Goal: Navigation & Orientation: Find specific page/section

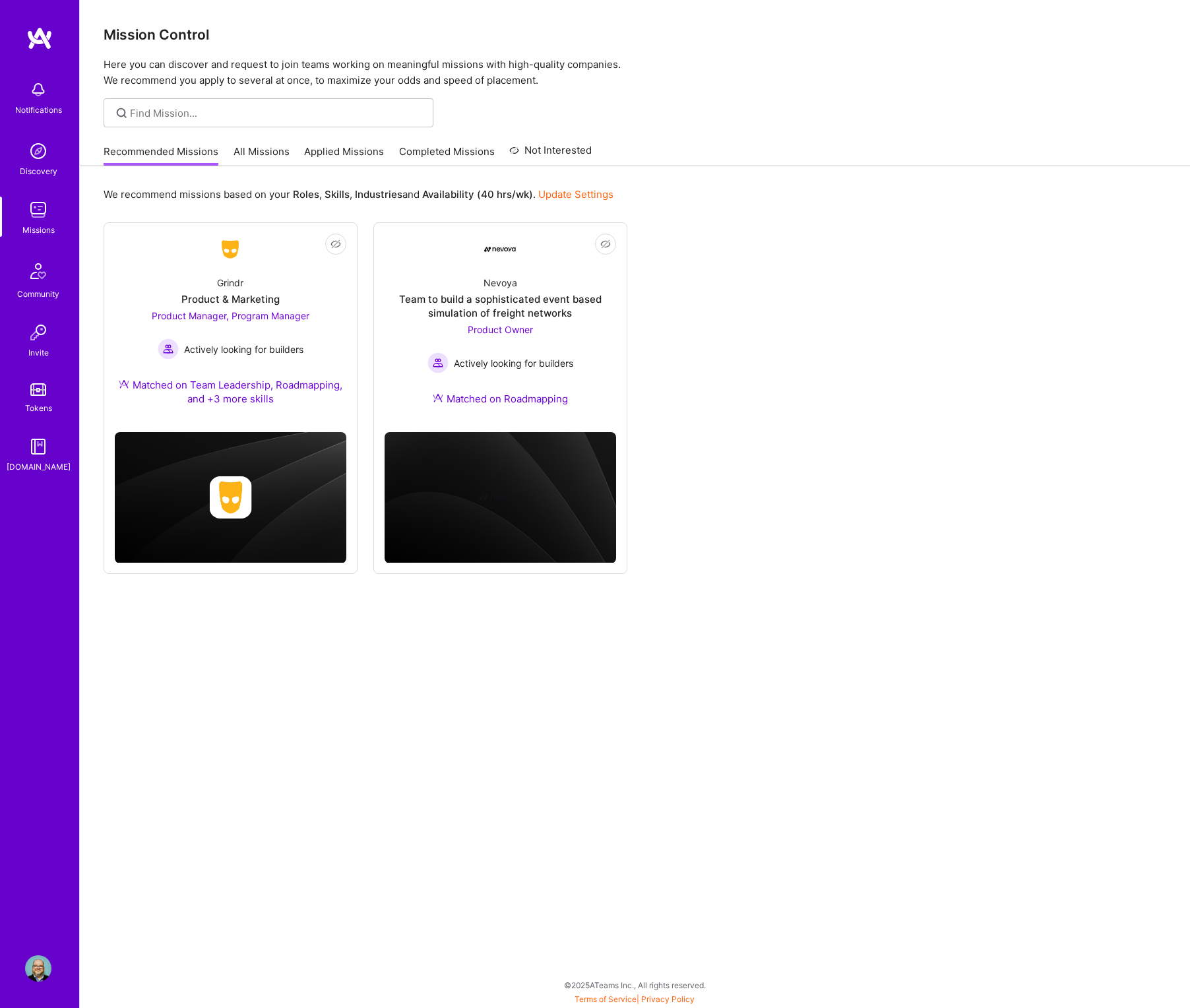
click at [348, 154] on link "Applied Missions" at bounding box center [343, 155] width 79 height 22
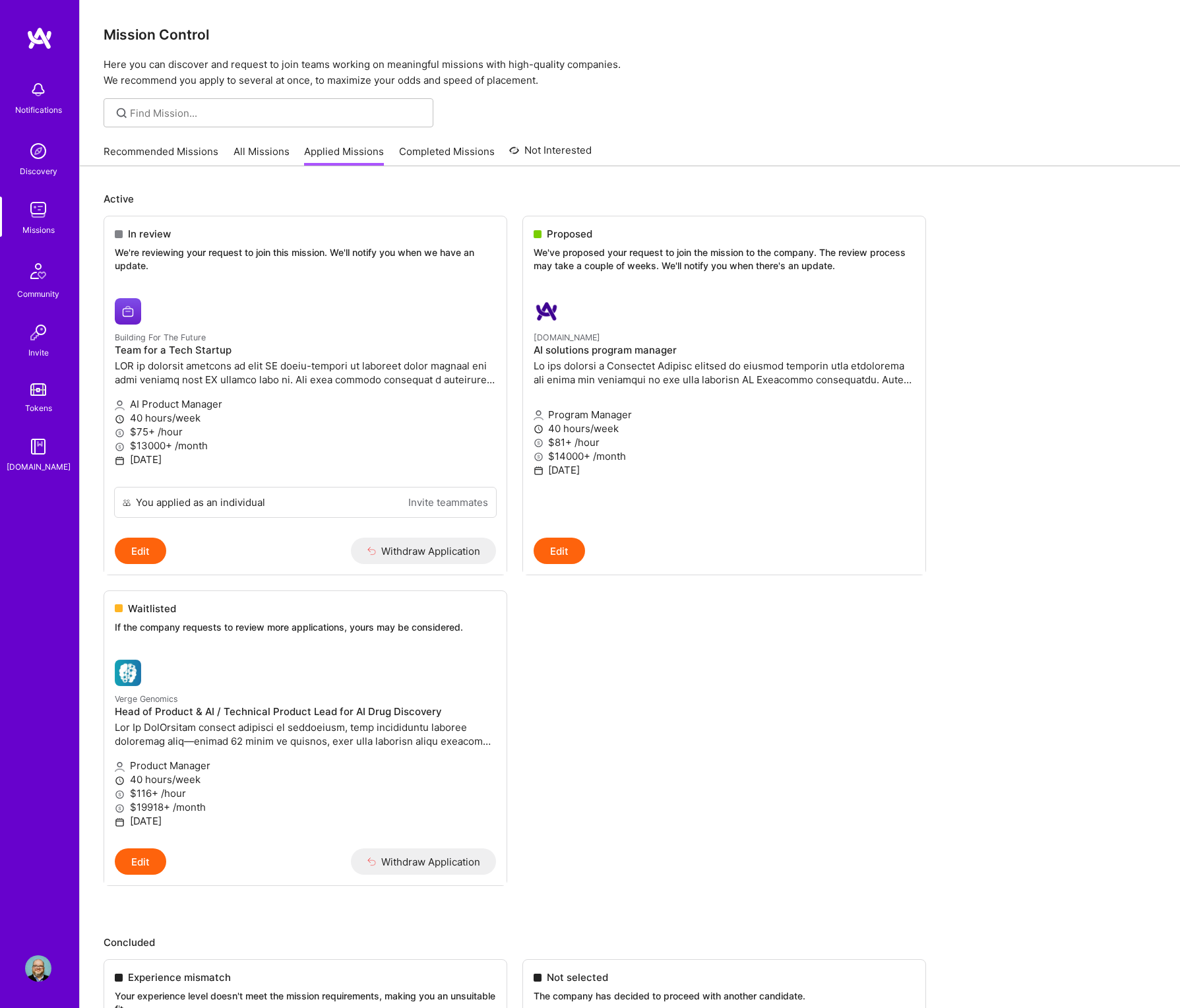
click at [35, 971] on img at bounding box center [38, 969] width 27 height 27
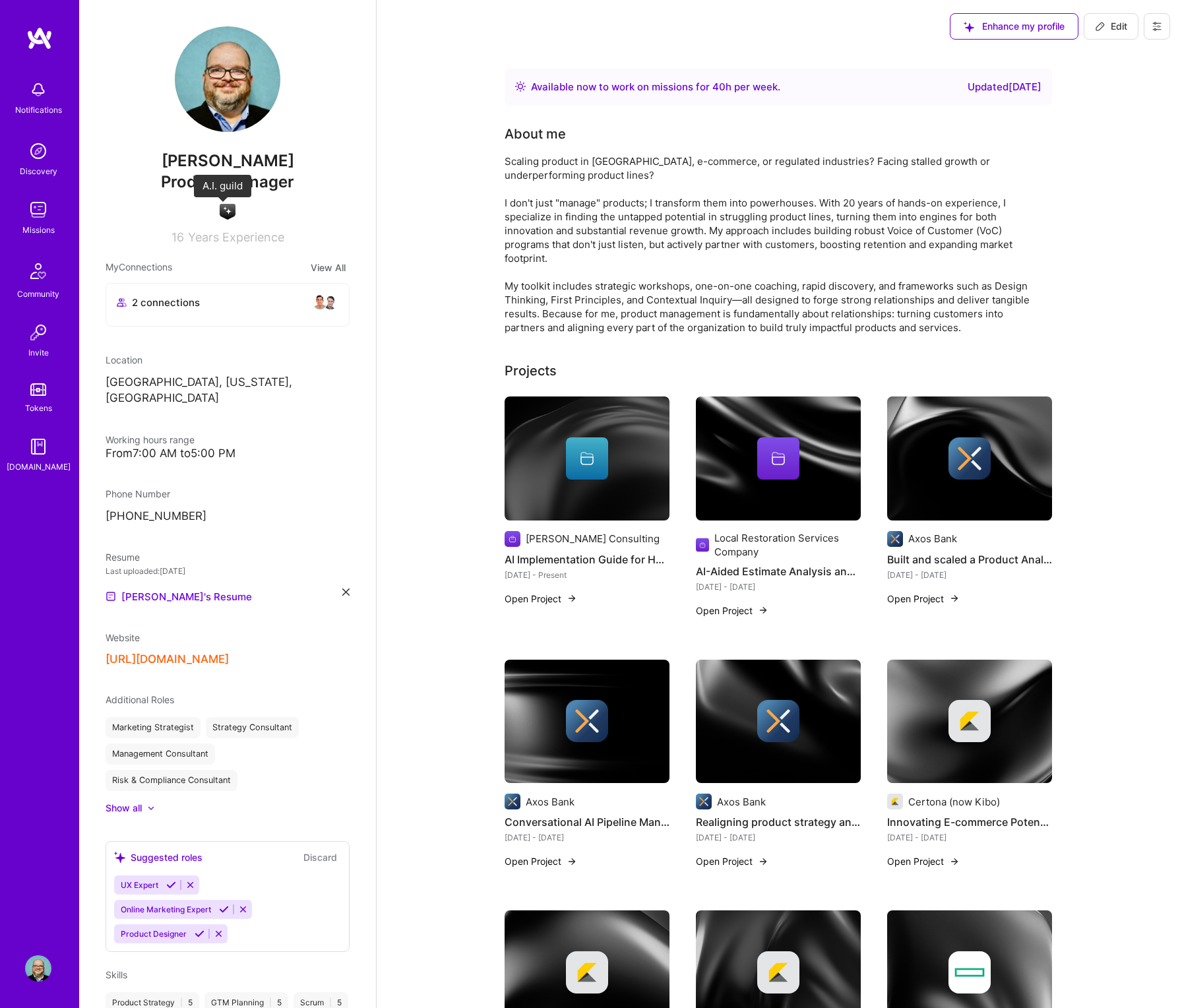
click at [224, 211] on img at bounding box center [227, 211] width 16 height 16
